Goal: Task Accomplishment & Management: Use online tool/utility

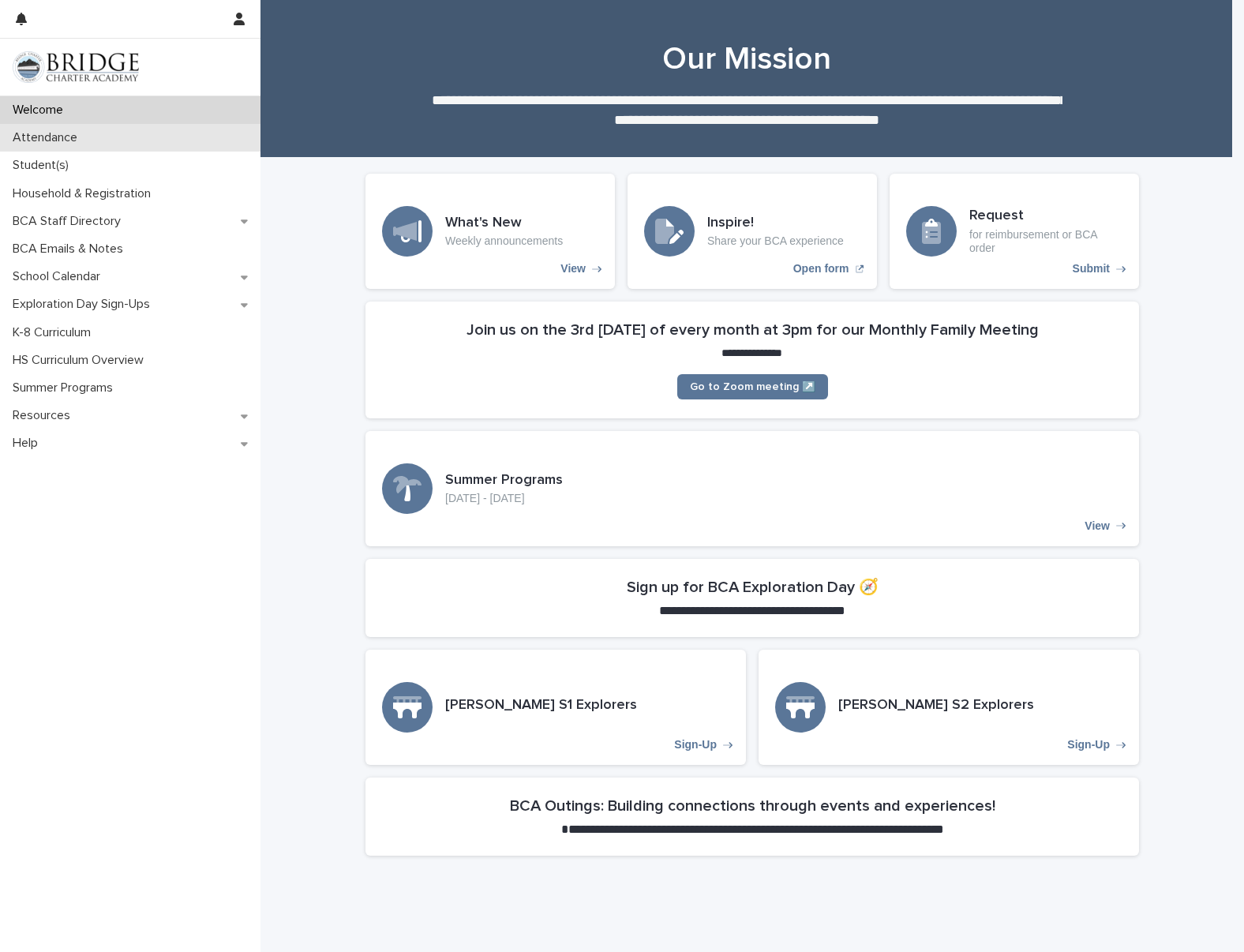
click at [72, 144] on p "Attendance" at bounding box center [48, 137] width 83 height 15
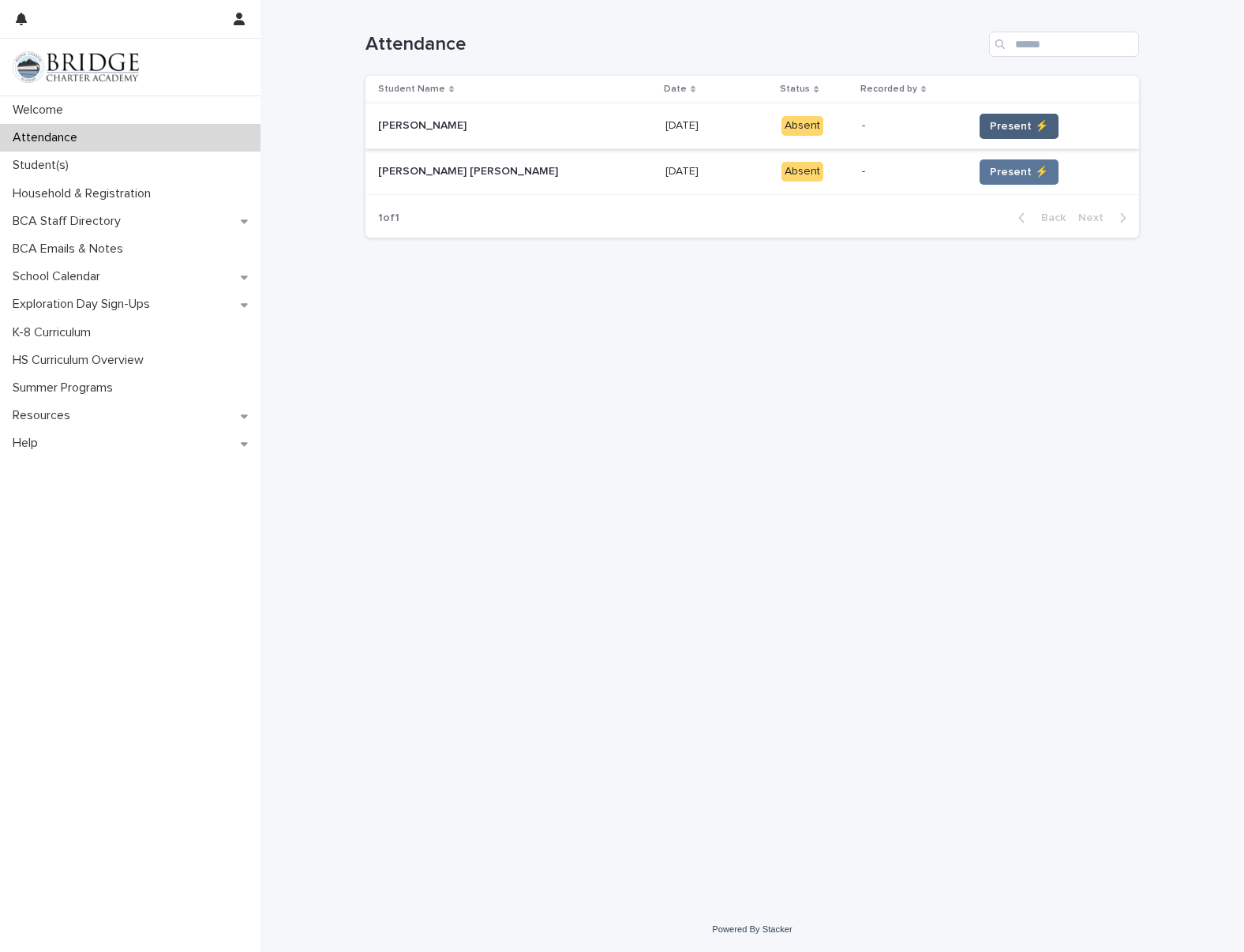
click at [990, 131] on span "Present ⚡" at bounding box center [1019, 127] width 59 height 16
click at [995, 170] on span "Present ⚡" at bounding box center [1019, 172] width 59 height 16
